Goal: Transaction & Acquisition: Purchase product/service

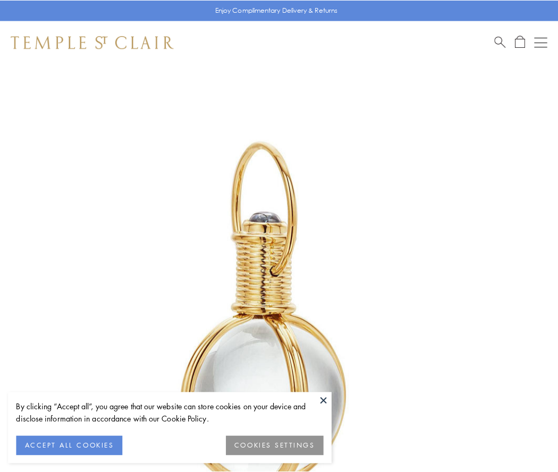
scroll to position [277, 0]
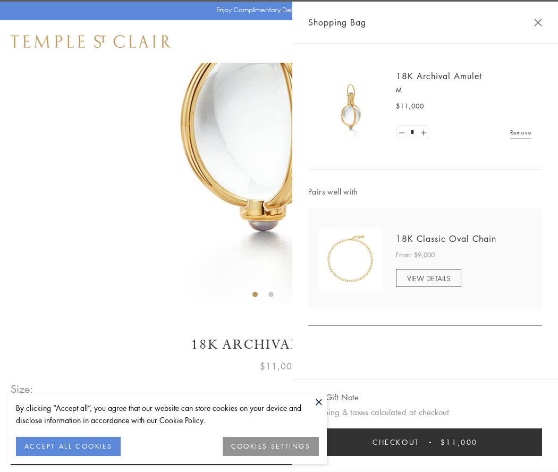
click at [425, 442] on button "Checkout $11,000" at bounding box center [425, 442] width 234 height 28
